Goal: Book appointment/travel/reservation

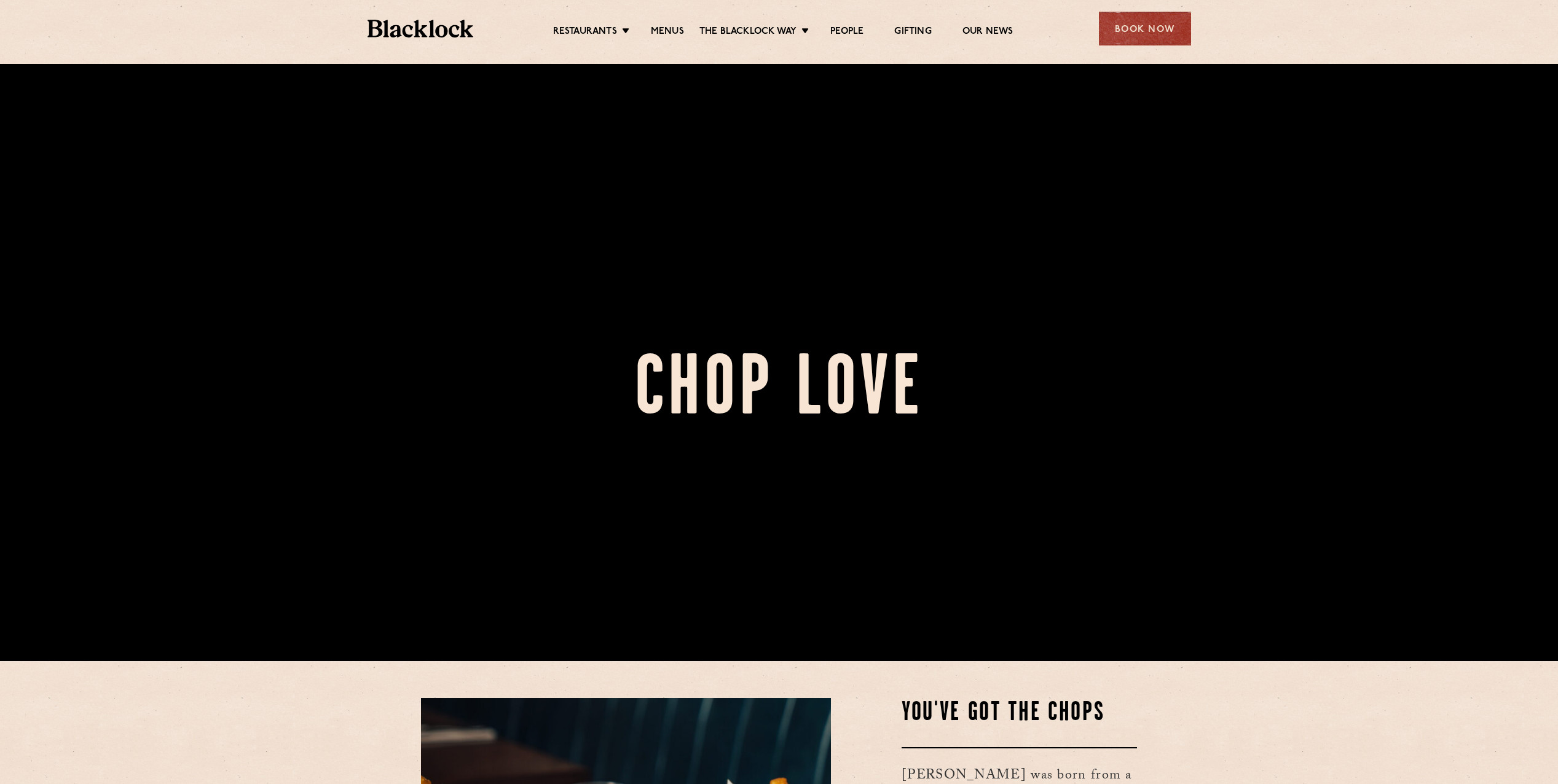
scroll to position [123, 0]
click at [0, 0] on link "Soho" at bounding box center [0, 0] width 0 height 0
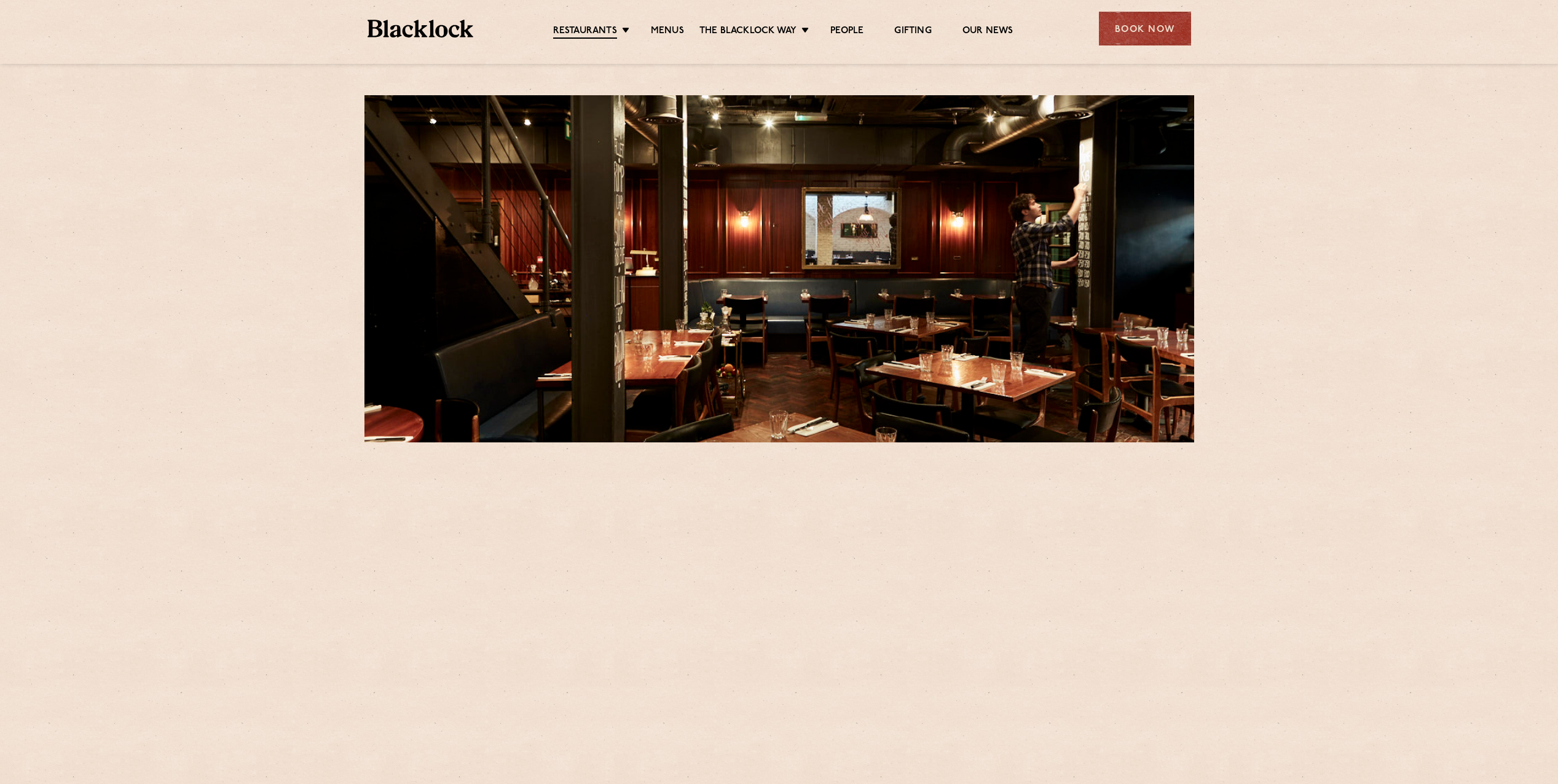
click at [1159, 24] on div "Book Now" at bounding box center [1145, 28] width 92 height 34
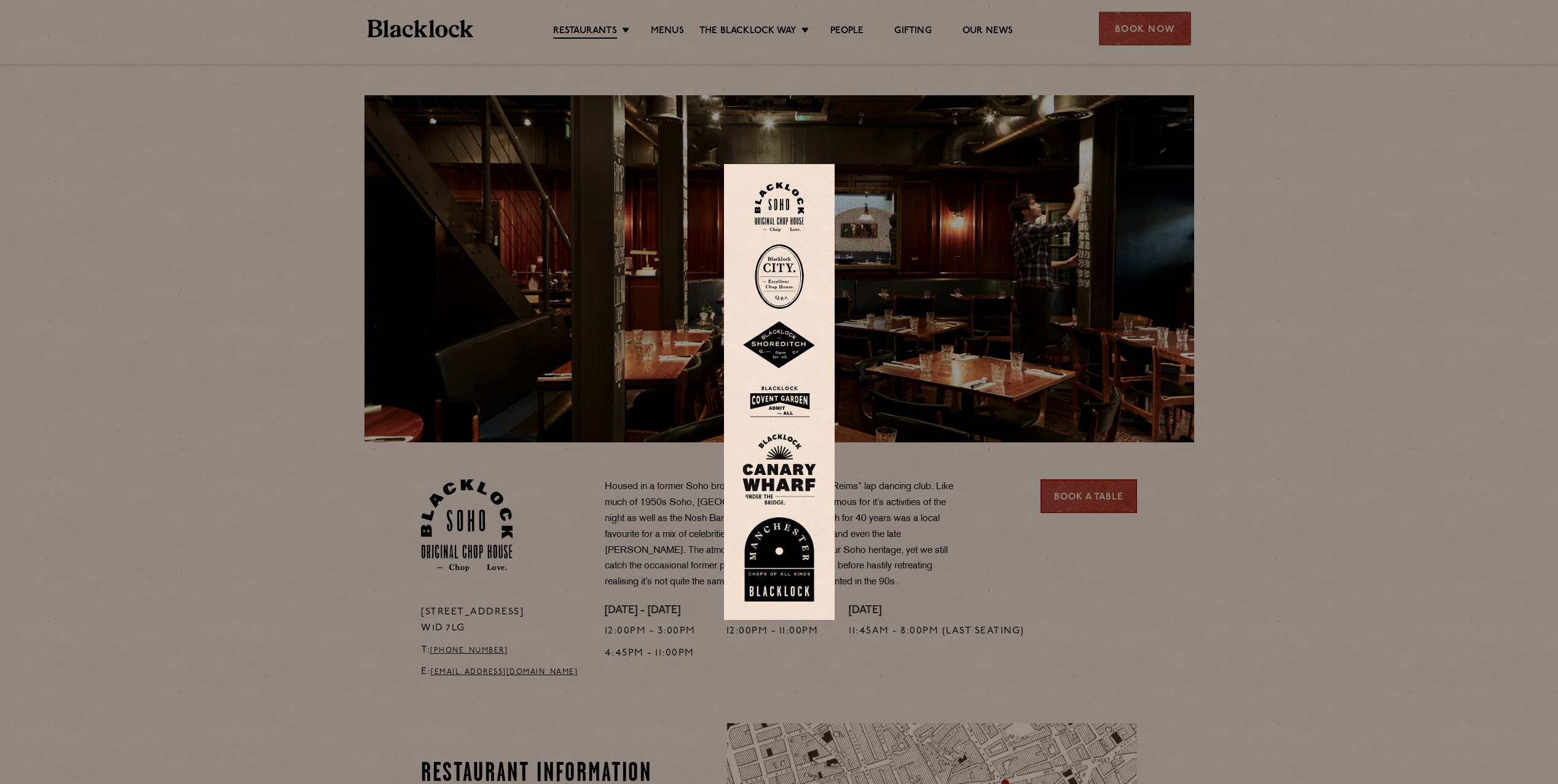
click at [1218, 574] on div at bounding box center [779, 392] width 1558 height 784
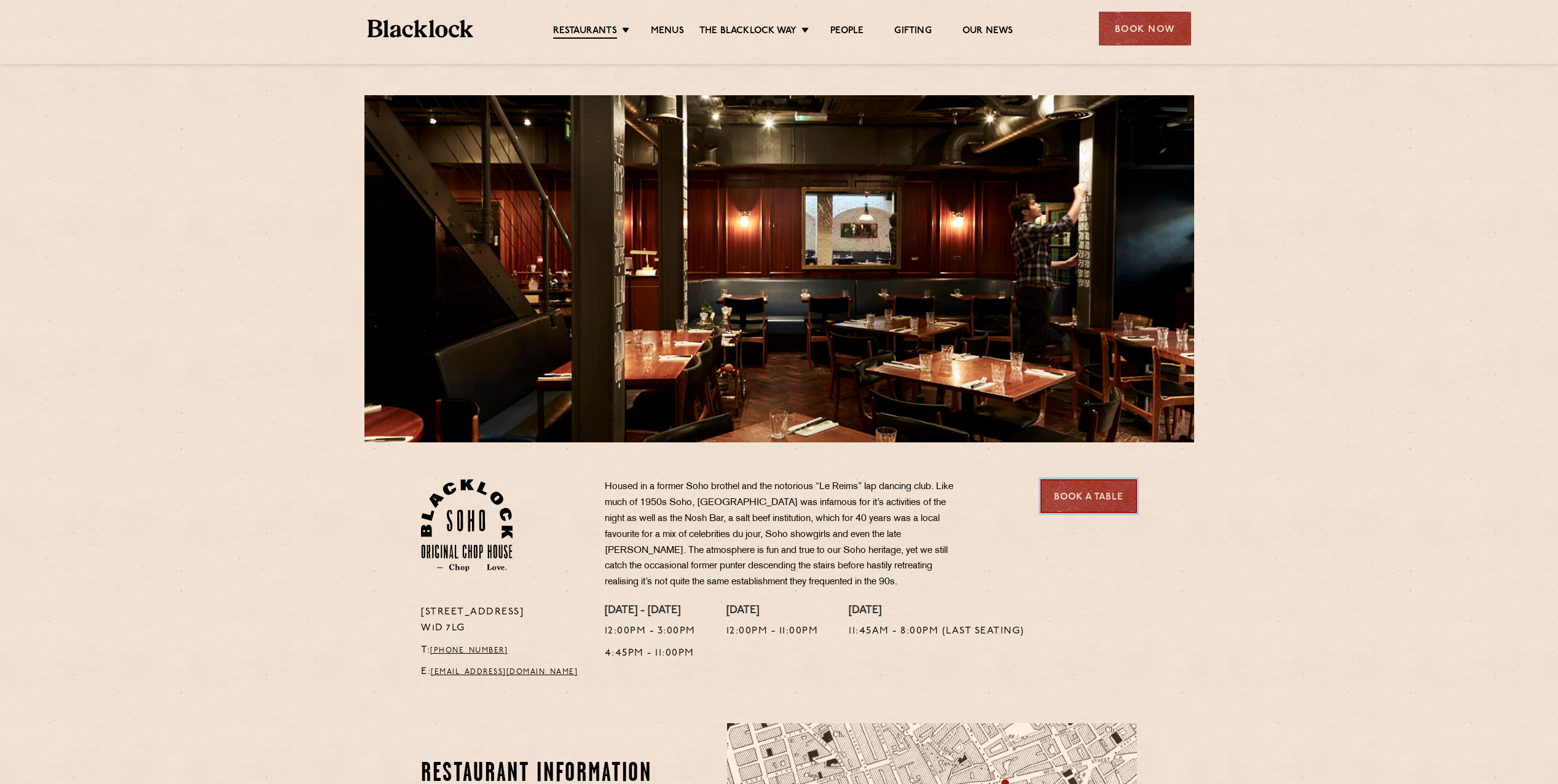
click at [1094, 501] on link "Book a Table" at bounding box center [1089, 496] width 97 height 34
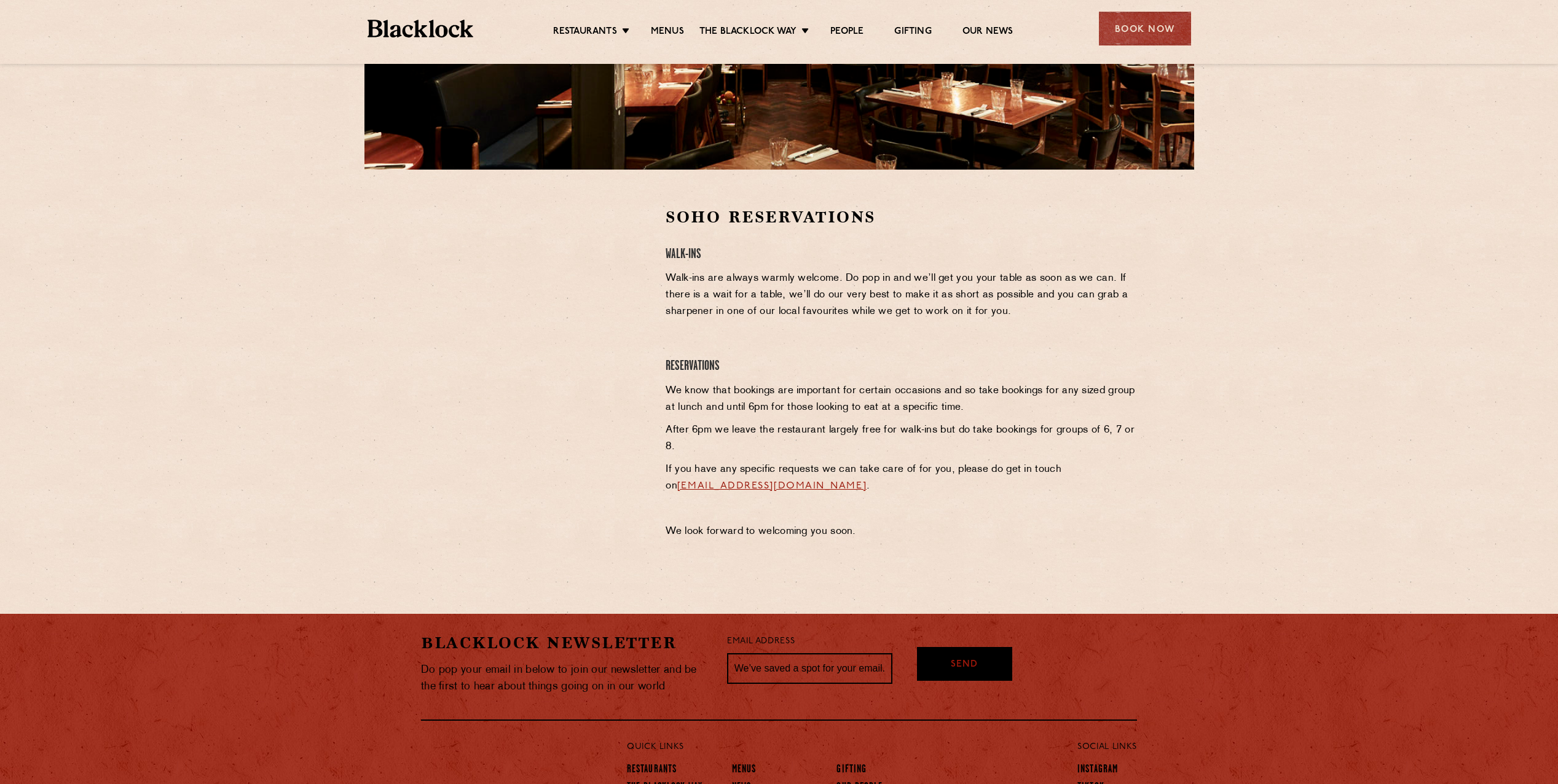
scroll to position [366, 0]
